Goal: Find specific page/section: Find specific page/section

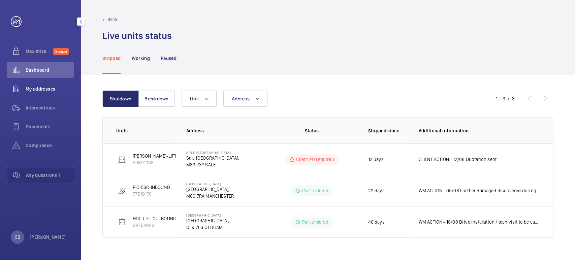
click at [49, 90] on span "My addresses" at bounding box center [50, 89] width 49 height 7
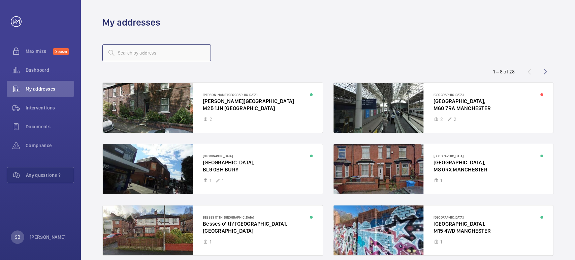
click at [151, 56] on input "text" at bounding box center [156, 52] width 109 height 17
click at [222, 103] on div at bounding box center [213, 108] width 220 height 50
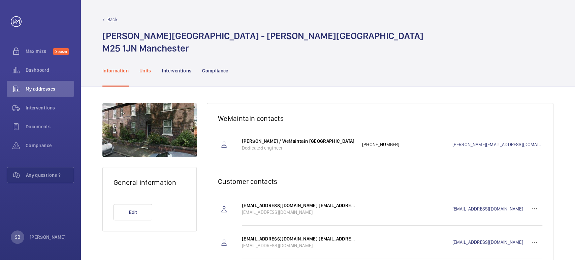
click at [145, 73] on p "Units" at bounding box center [146, 70] width 12 height 7
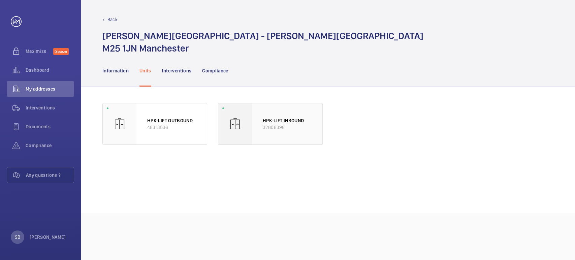
click at [281, 112] on div "HPK-LIFT INBOUND 32808396" at bounding box center [287, 123] width 70 height 41
